Goal: Information Seeking & Learning: Find specific fact

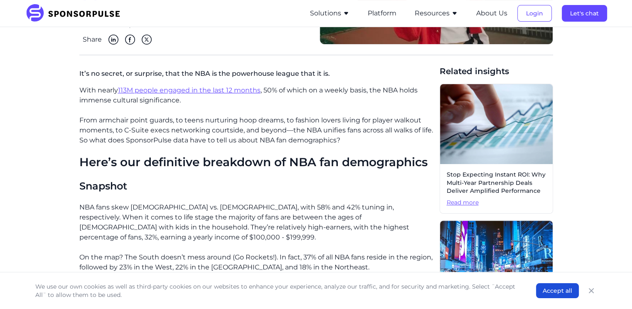
click at [320, 90] on p "With nearly 113M people engaged in the last 12 months , 50% of which on a weekl…" at bounding box center [256, 95] width 354 height 20
click at [287, 32] on div "by SponsorPulse Staff 2 mins read [DATE] Share" at bounding box center [196, 20] width 227 height 48
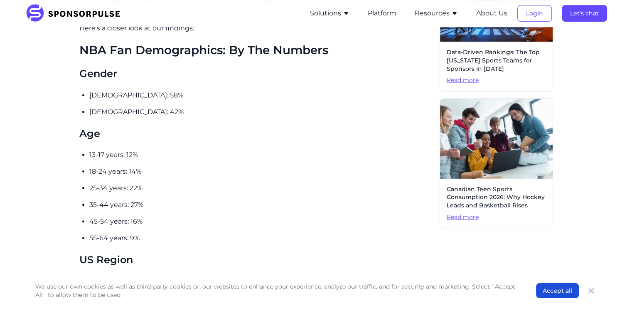
scroll to position [437, 0]
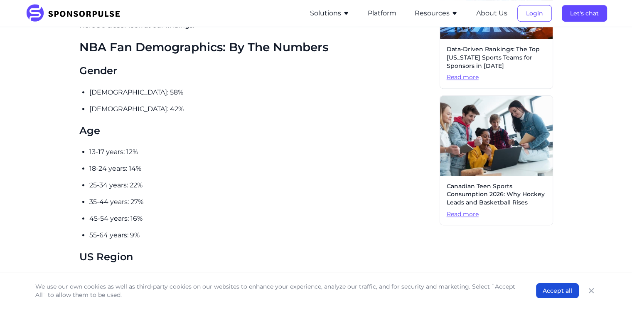
click at [107, 87] on p "[DEMOGRAPHIC_DATA]: 58%" at bounding box center [261, 92] width 344 height 10
copy p "[DEMOGRAPHIC_DATA]: 58%"
click at [119, 104] on p "[DEMOGRAPHIC_DATA]: 42%" at bounding box center [261, 109] width 344 height 10
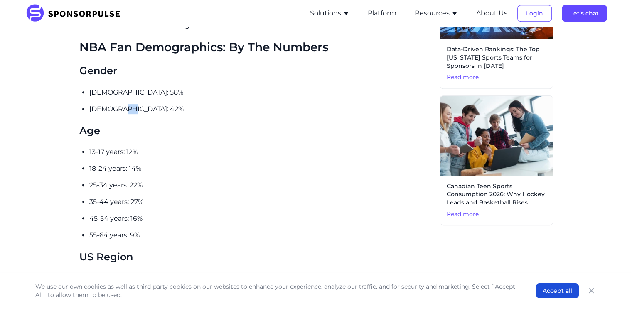
click at [119, 104] on p "[DEMOGRAPHIC_DATA]: 42%" at bounding box center [261, 109] width 344 height 10
copy p "[DEMOGRAPHIC_DATA]: 42%"
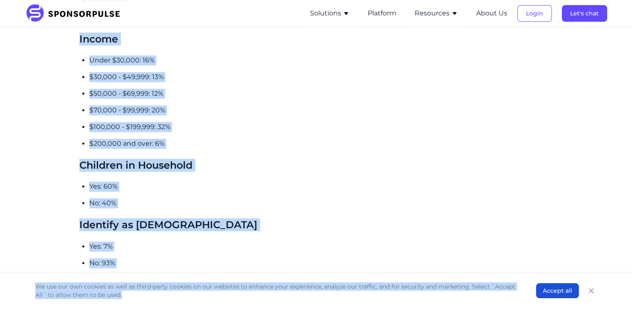
scroll to position [755, 0]
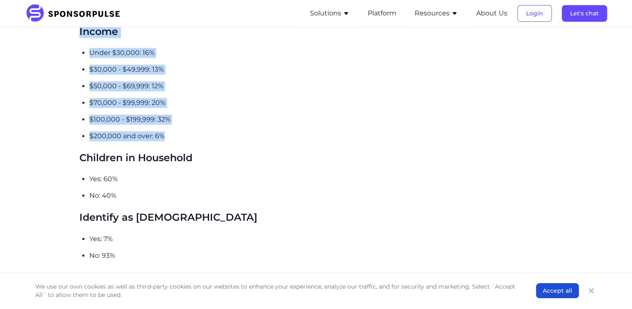
drag, startPoint x: 88, startPoint y: 48, endPoint x: 183, endPoint y: 126, distance: 122.0
copy div "13-17 years: 12% 18-24 years: 14% 25-34 years: 22% 35-44 years: 27% 45-54 years…"
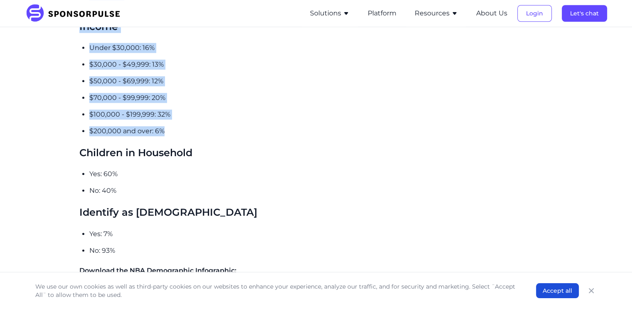
scroll to position [758, 0]
